Goal: Task Accomplishment & Management: Manage account settings

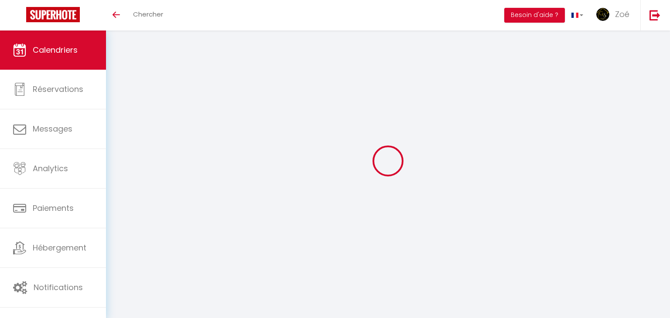
select select
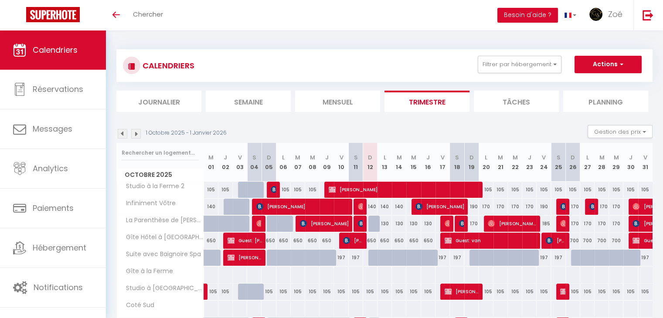
scroll to position [58, 0]
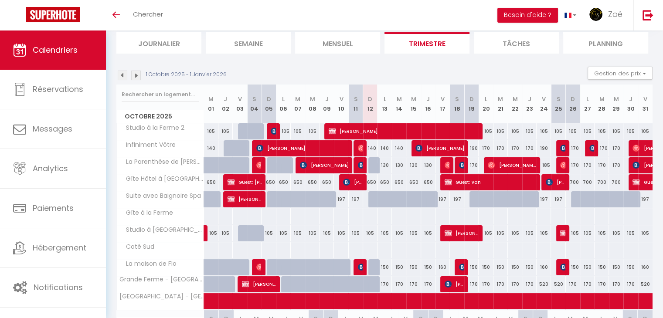
click at [370, 152] on div "140" at bounding box center [370, 148] width 14 height 16
type input "140"
select select "1"
type input "Dim 12 Octobre 2025"
type input "Lun 13 Octobre 2025"
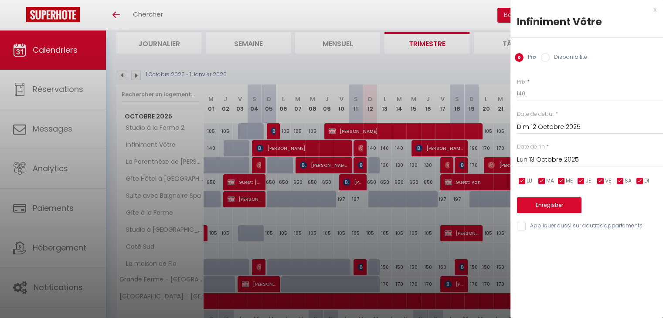
click at [545, 57] on input "Disponibilité" at bounding box center [545, 57] width 9 height 9
radio input "true"
radio input "false"
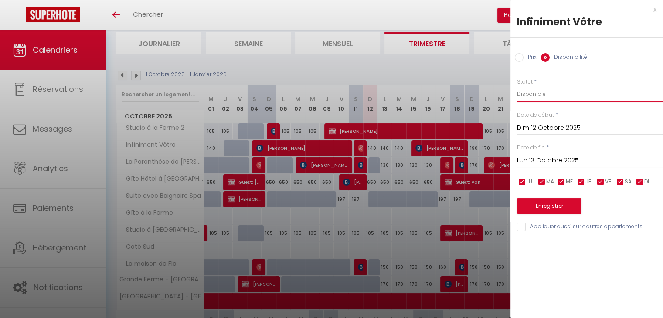
click at [553, 96] on select "Disponible Indisponible" at bounding box center [590, 94] width 146 height 17
select select "0"
click at [517, 86] on select "Disponible Indisponible" at bounding box center [590, 94] width 146 height 17
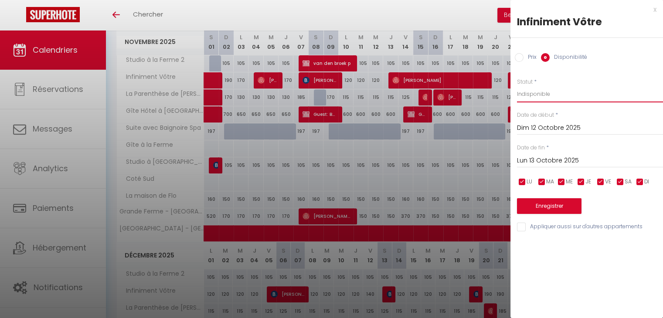
scroll to position [361, 0]
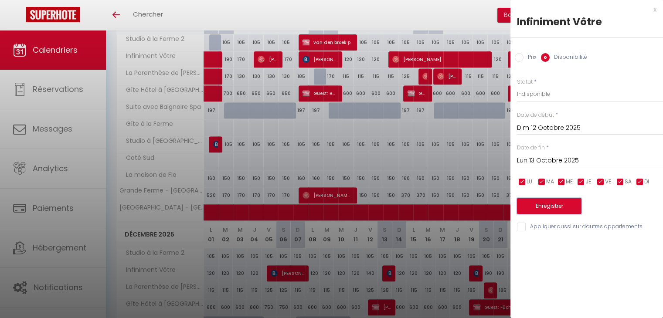
click at [551, 204] on button "Enregistrer" at bounding box center [549, 206] width 65 height 16
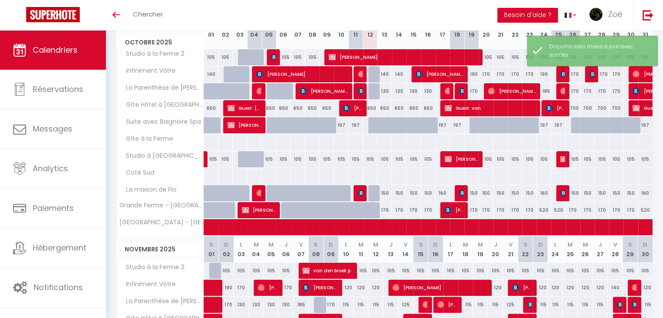
scroll to position [0, 0]
